Goal: Task Accomplishment & Management: Use online tool/utility

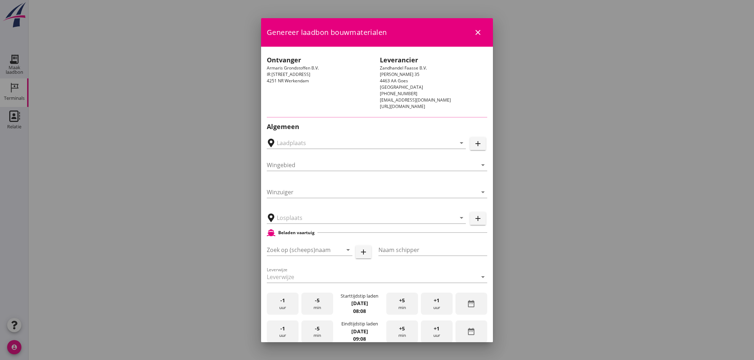
type input "Zwammerdam, [GEOGRAPHIC_DATA], [GEOGRAPHIC_DATA]"
type input "Two Rivers"
type input "[PERSON_NAME]"
type input "539"
type input "Drainagezand (6120)"
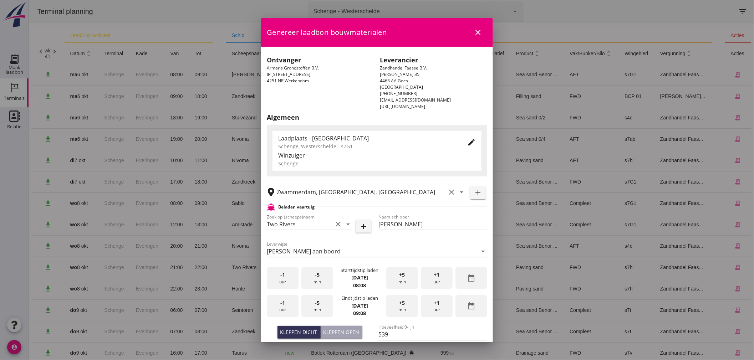
scroll to position [104, 0]
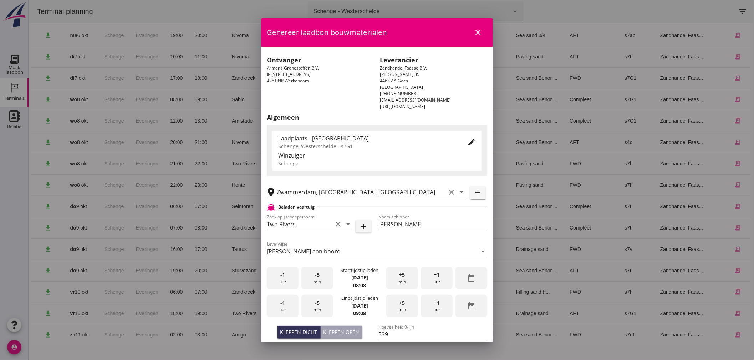
click at [467, 142] on icon "edit" at bounding box center [471, 142] width 9 height 9
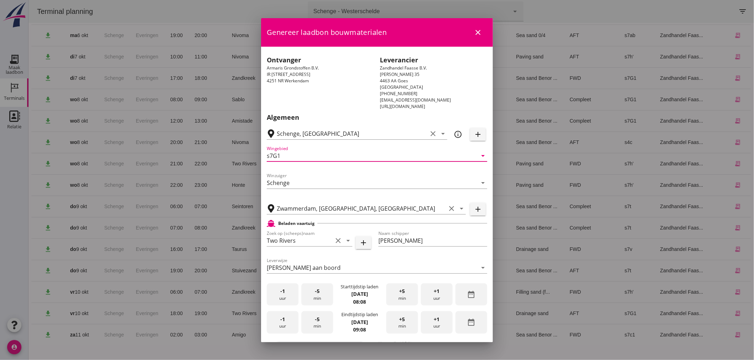
click at [286, 154] on input "s7G1" at bounding box center [372, 155] width 210 height 11
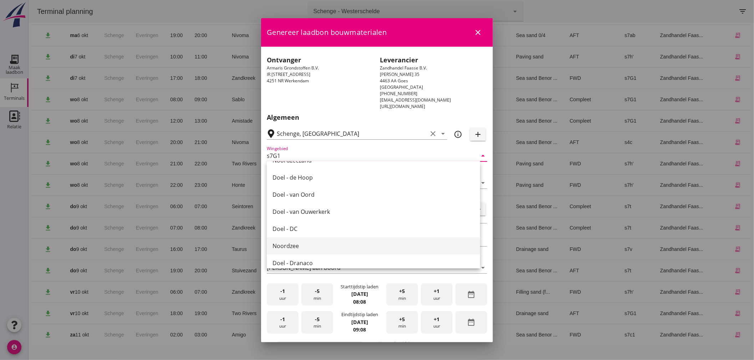
scroll to position [87, 0]
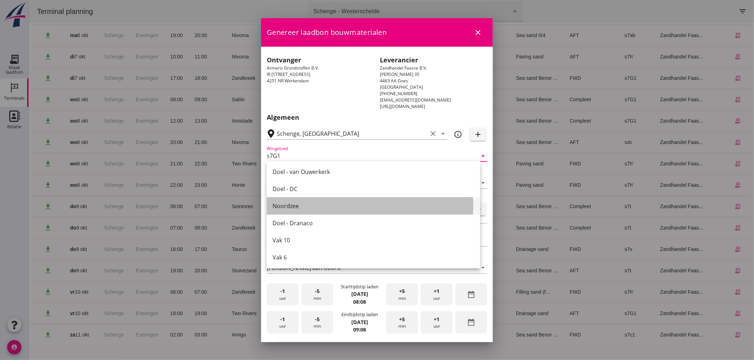
click at [294, 206] on div "Noordzee" at bounding box center [374, 206] width 202 height 9
type input "Noordzee"
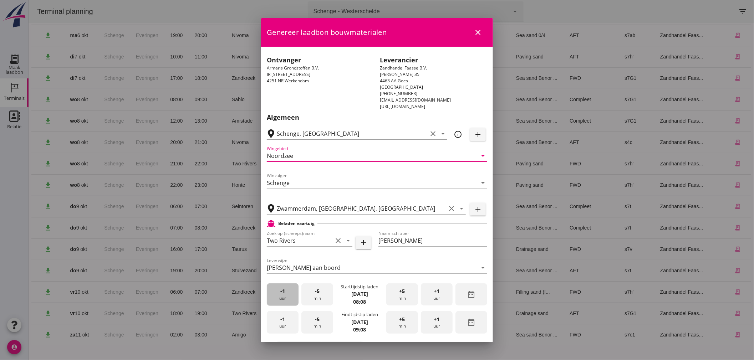
click at [281, 296] on div "-1 uur" at bounding box center [283, 295] width 32 height 22
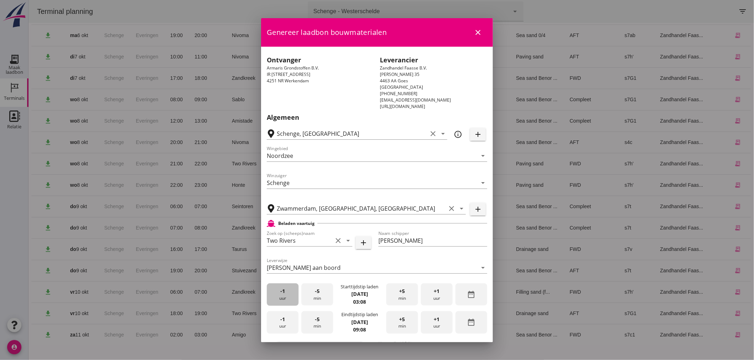
click at [281, 296] on div "-1 uur" at bounding box center [283, 295] width 32 height 22
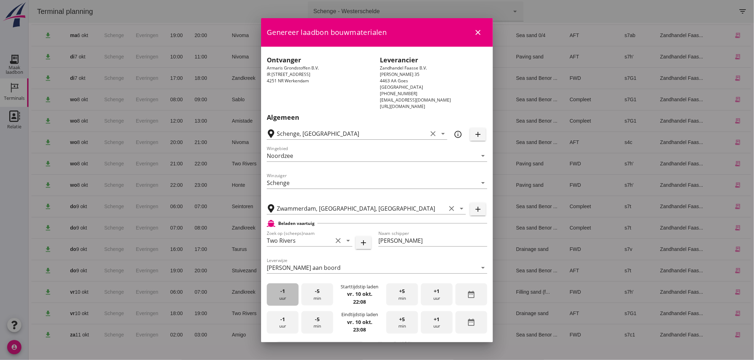
click at [281, 296] on div "-1 uur" at bounding box center [283, 295] width 32 height 22
click at [312, 292] on div "-5 min" at bounding box center [317, 295] width 32 height 22
click at [280, 324] on div "-1 uur" at bounding box center [283, 322] width 32 height 22
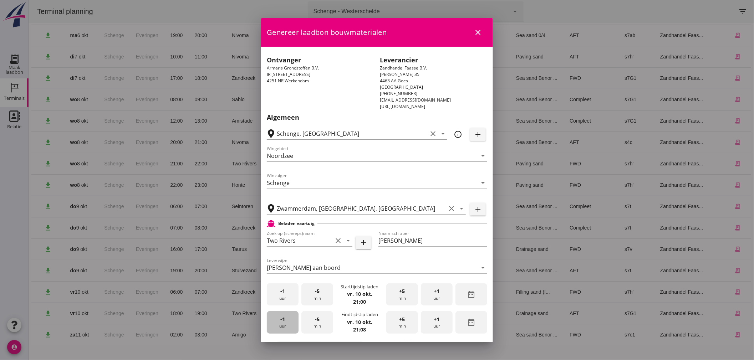
click at [280, 324] on div "-1 uur" at bounding box center [283, 322] width 32 height 22
click at [434, 322] on span "+1" at bounding box center [437, 320] width 6 height 8
click at [292, 322] on div "-1 uur" at bounding box center [283, 322] width 32 height 22
click at [401, 322] on div "+5 min" at bounding box center [402, 322] width 32 height 22
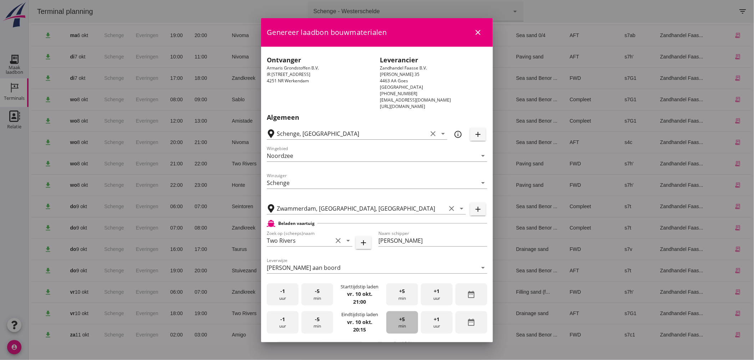
click at [401, 322] on div "+5 min" at bounding box center [402, 322] width 32 height 22
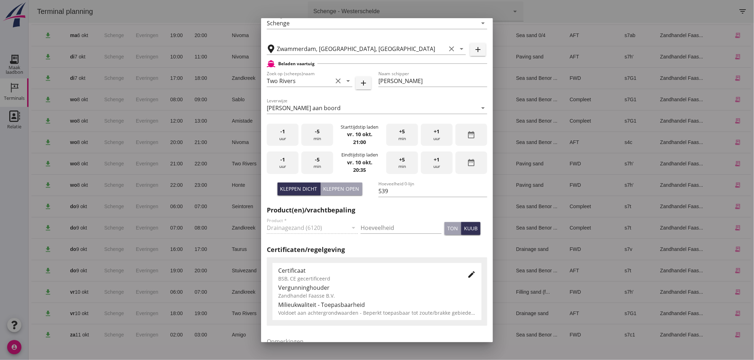
scroll to position [229, 0]
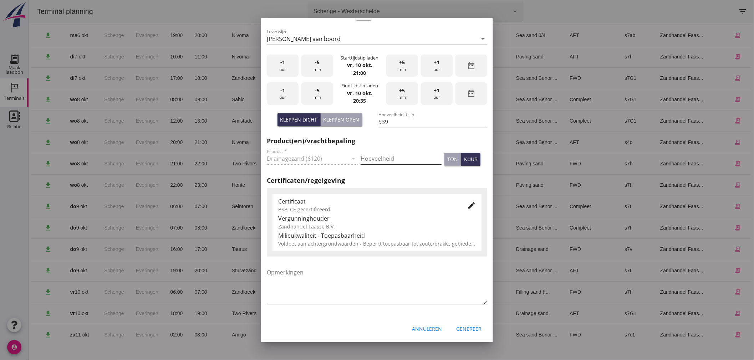
click at [381, 158] on input "Hoeveelheid" at bounding box center [401, 158] width 81 height 11
type input "539"
click at [467, 207] on icon "edit" at bounding box center [471, 205] width 9 height 9
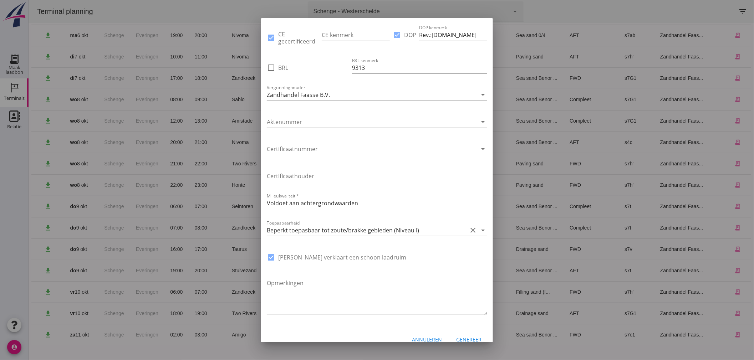
scroll to position [428, 0]
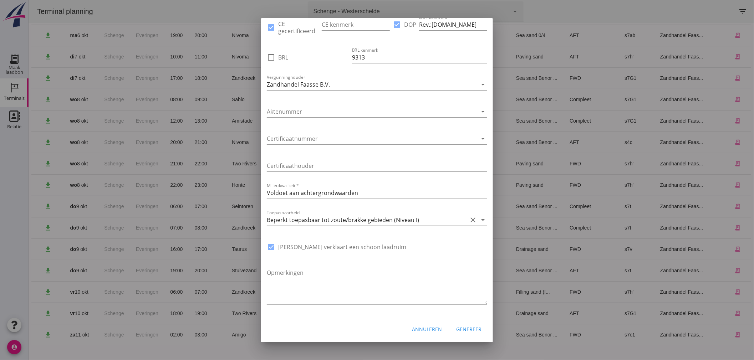
click at [464, 328] on div "Genereer" at bounding box center [468, 329] width 25 height 7
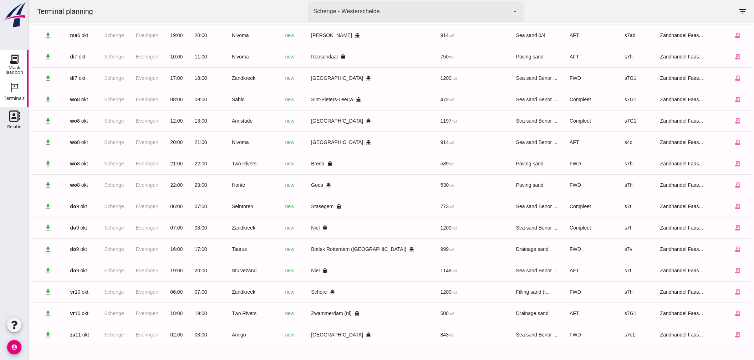
click at [16, 62] on use at bounding box center [14, 59] width 11 height 11
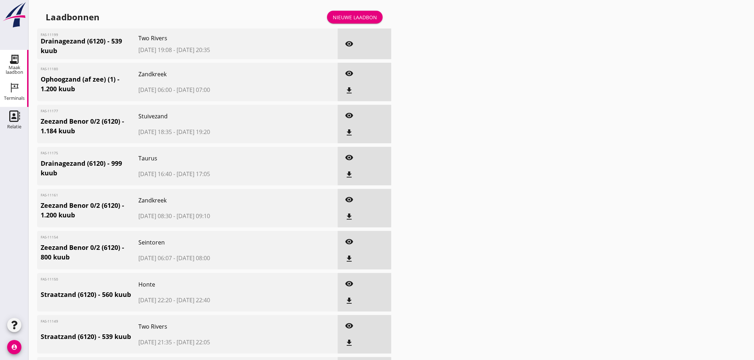
click at [14, 92] on icon "Terminals" at bounding box center [14, 87] width 11 height 11
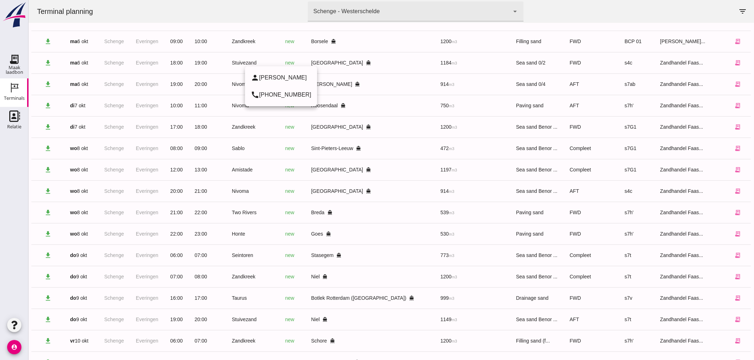
scroll to position [104, 0]
